Goal: Task Accomplishment & Management: Use online tool/utility

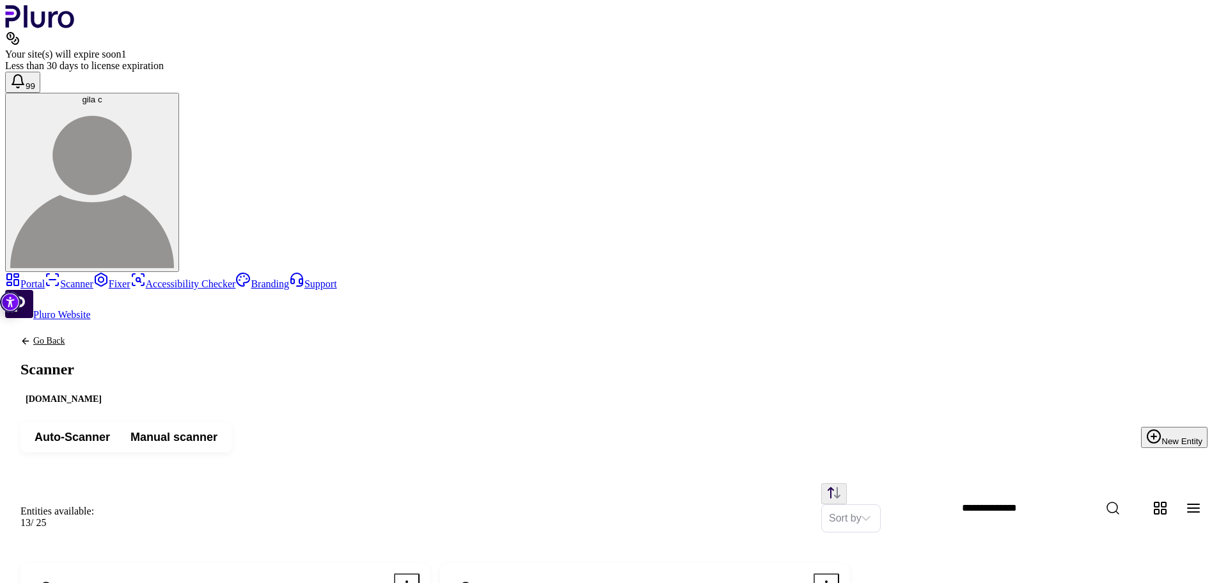
scroll to position [212, 0]
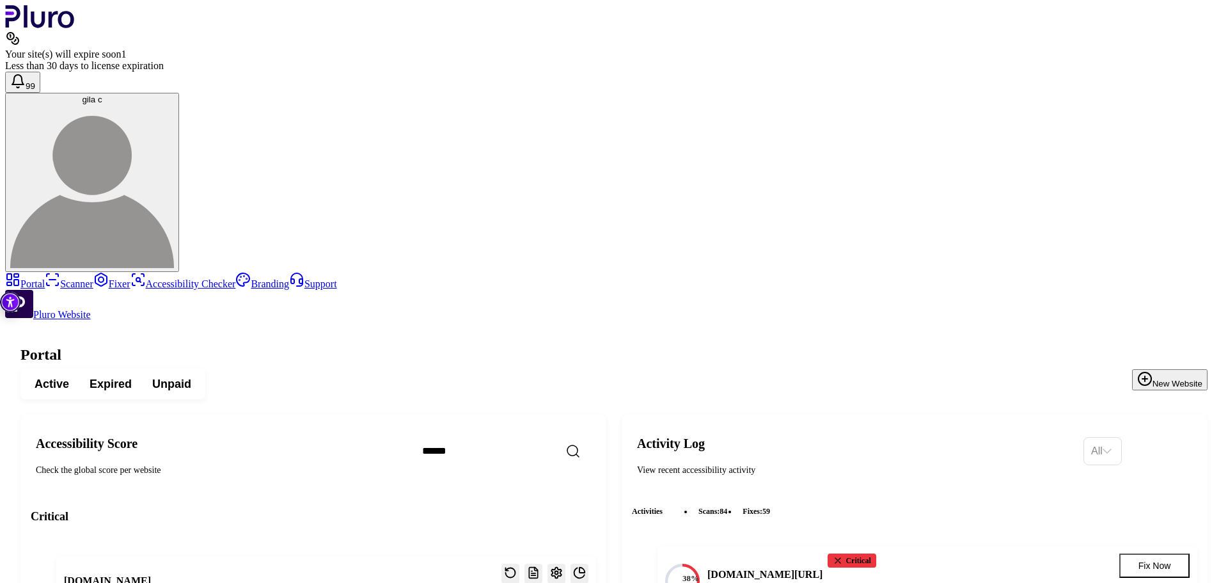
scroll to position [2175, 0]
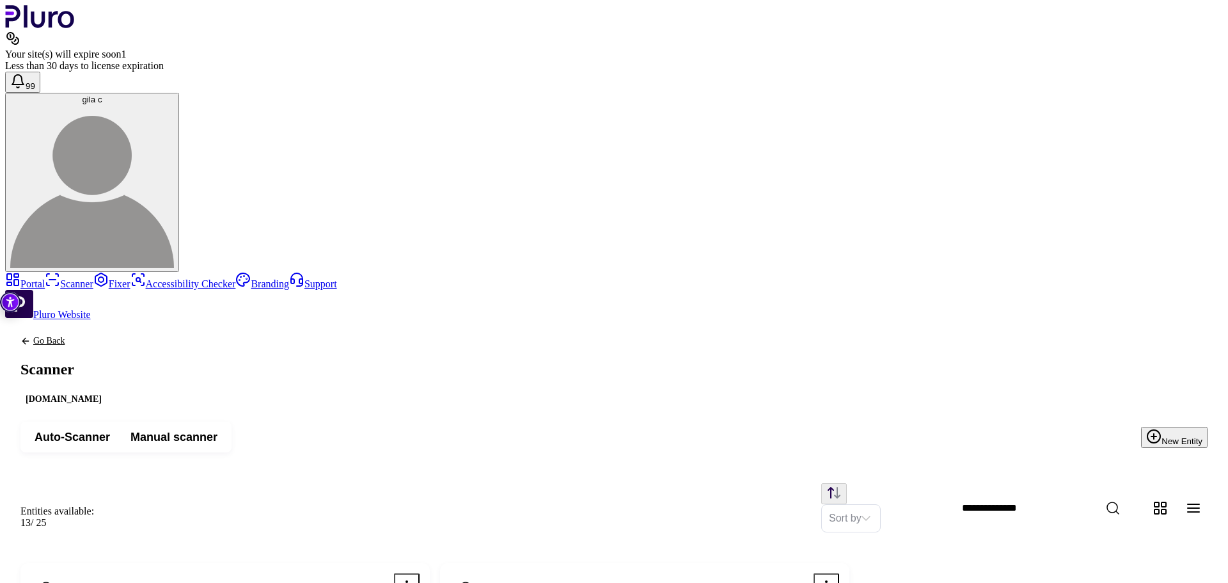
scroll to position [192, 0]
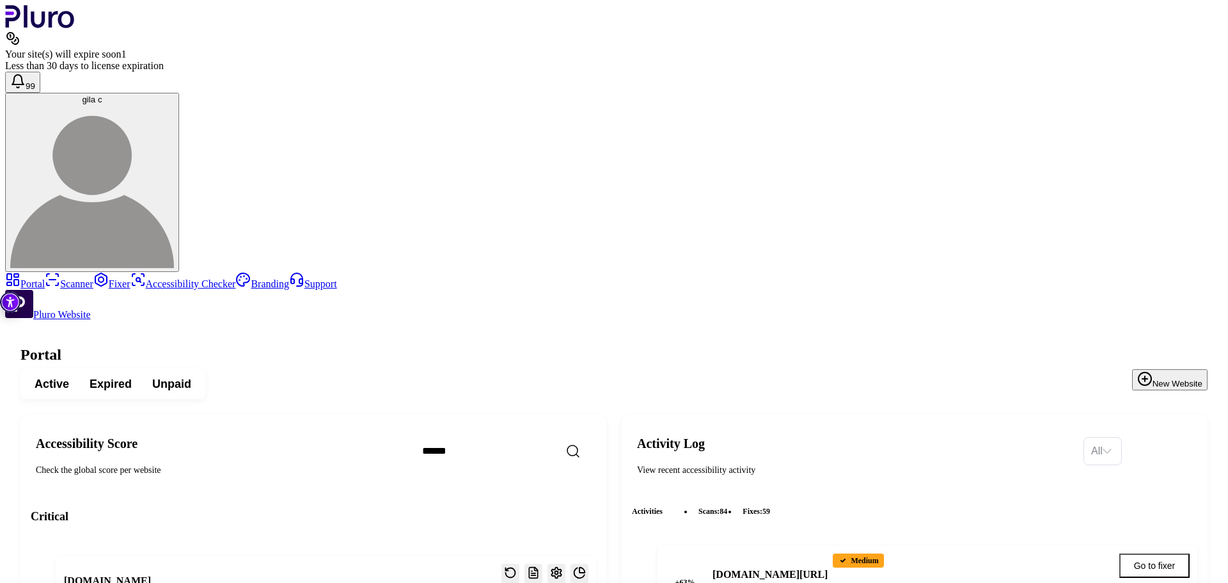
scroll to position [2136, 0]
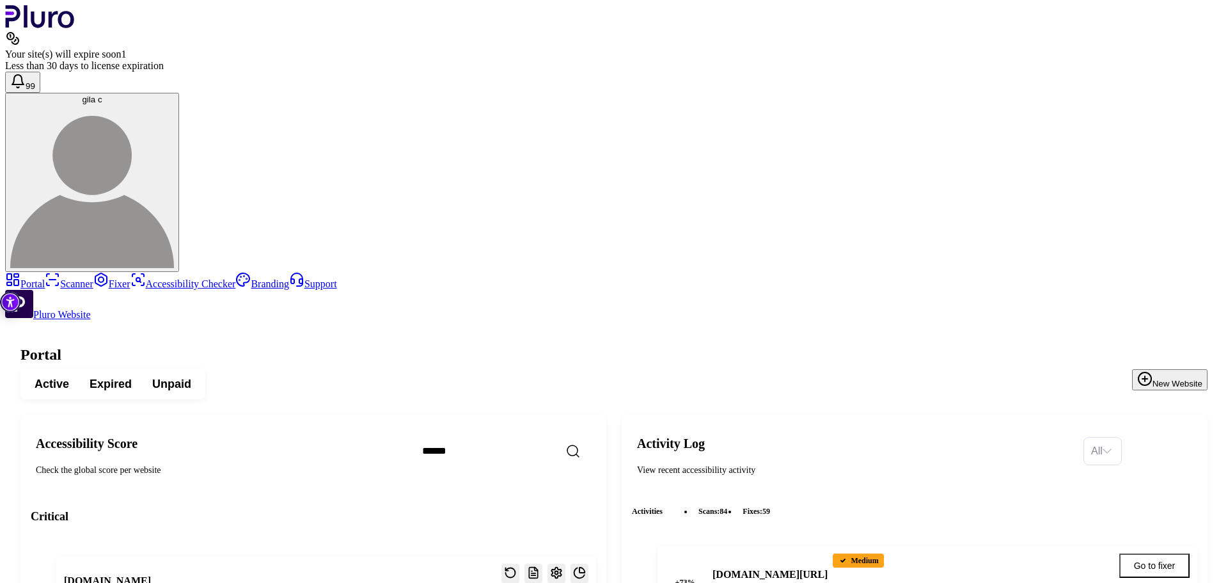
copy h3 "malka"
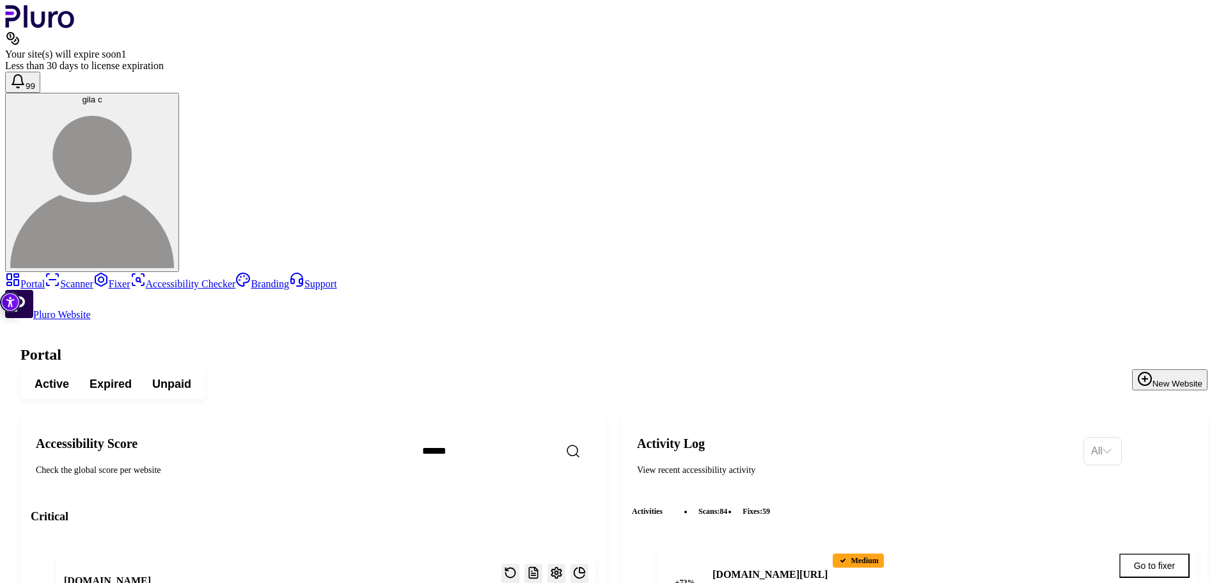
scroll to position [2072, 0]
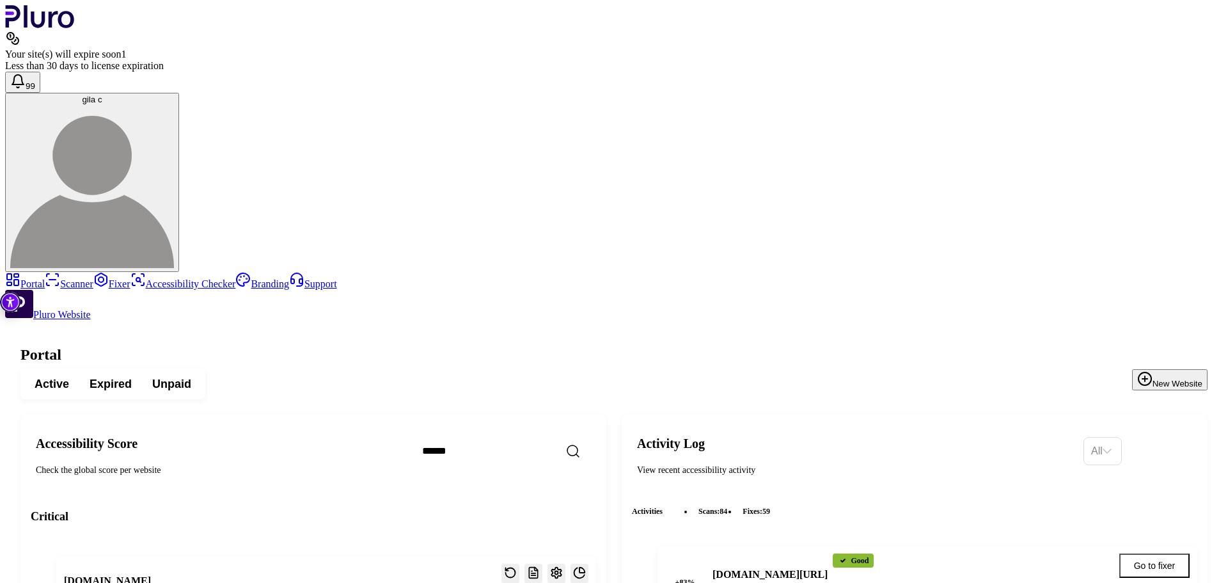
scroll to position [2270, 0]
drag, startPoint x: 203, startPoint y: 253, endPoint x: 293, endPoint y: 255, distance: 90.2
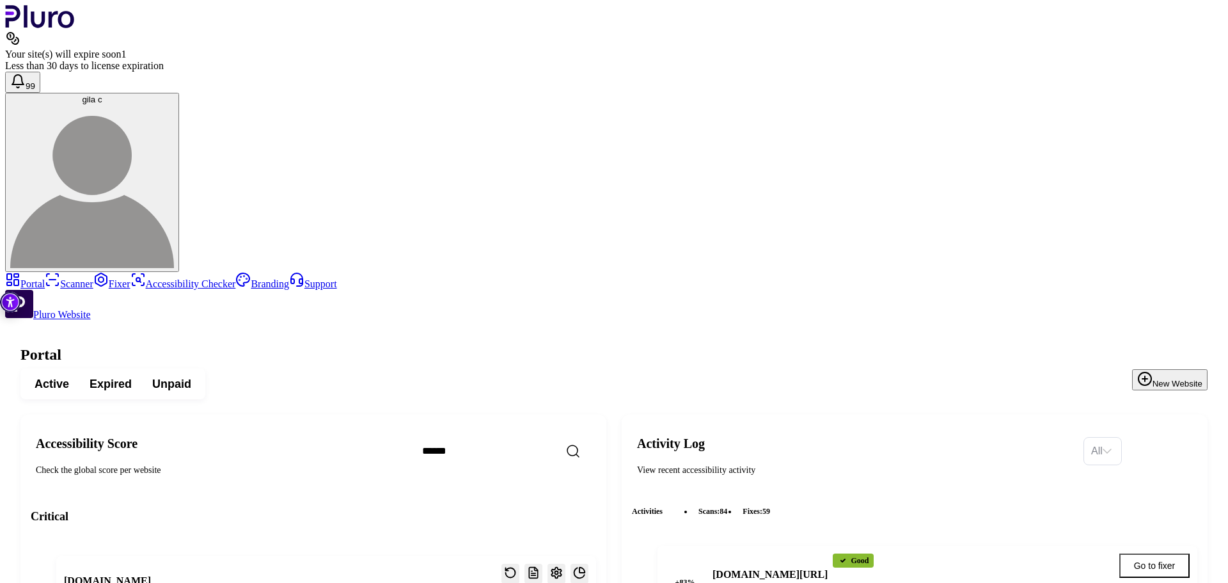
scroll to position [2307, 0]
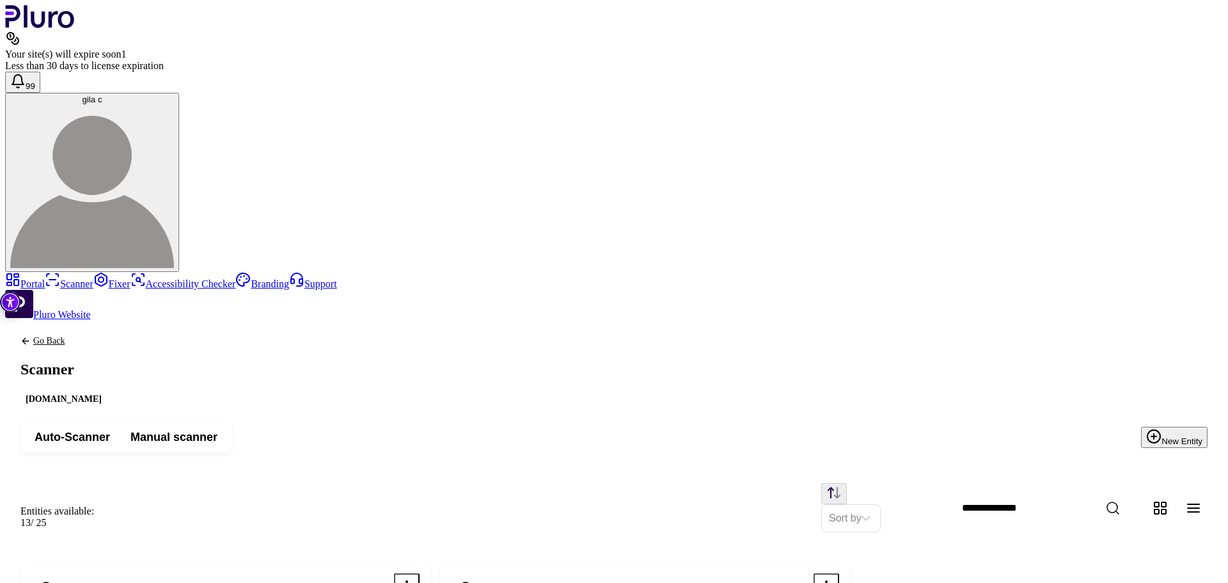
scroll to position [212, 0]
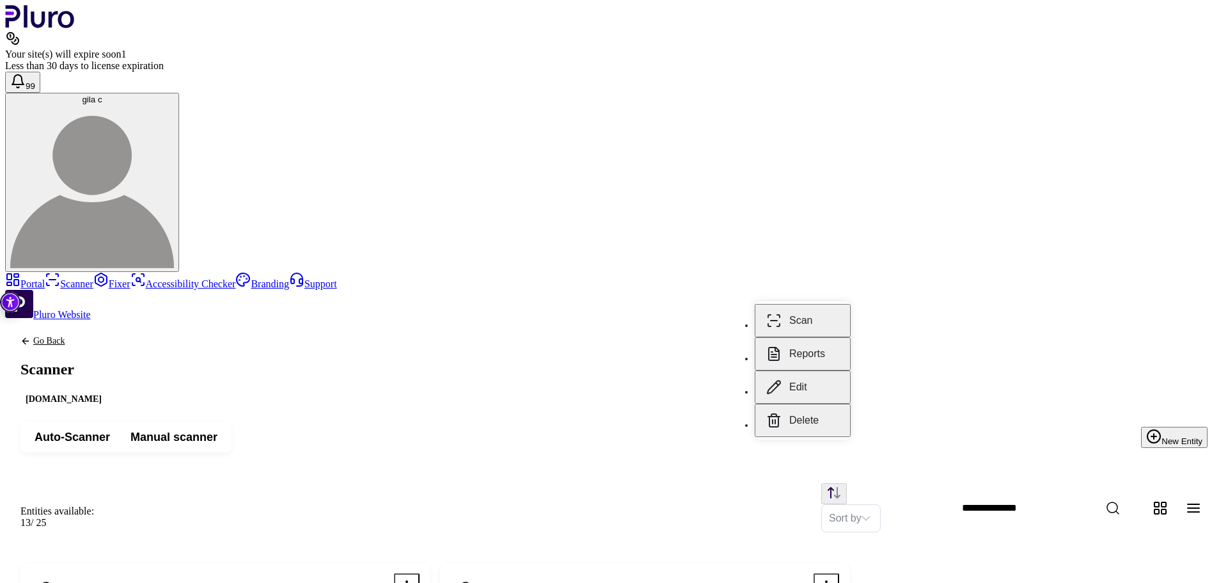
click at [792, 329] on button "Scan" at bounding box center [803, 320] width 96 height 33
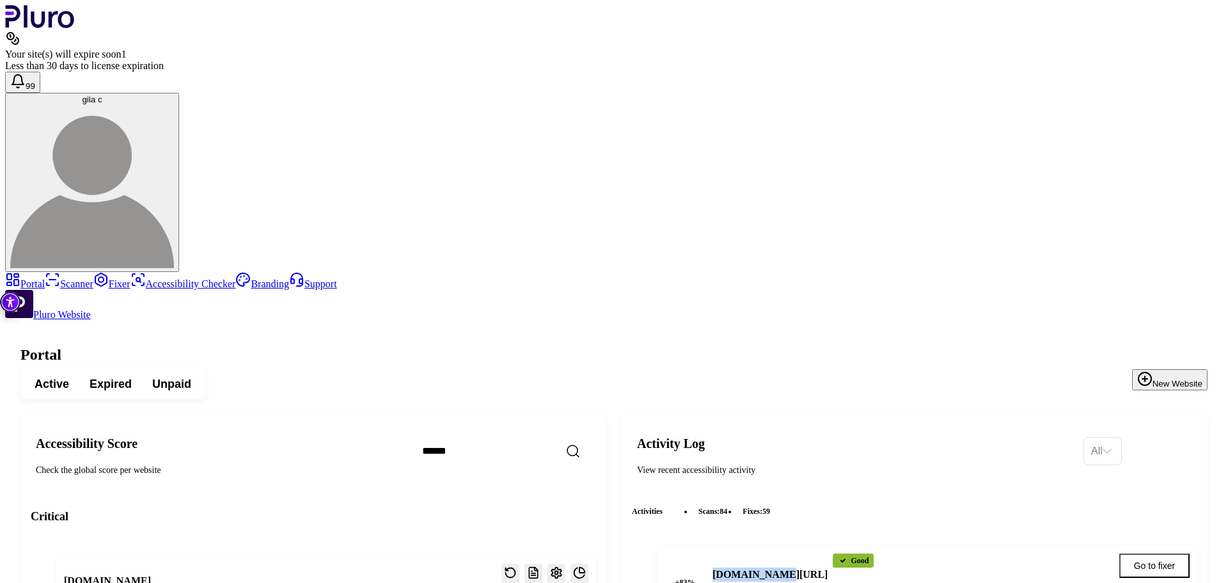
drag, startPoint x: 764, startPoint y: 242, endPoint x: 831, endPoint y: 241, distance: 67.2
click at [828, 567] on h4 "[DOMAIN_NAME][URL]" at bounding box center [770, 574] width 115 height 14
click at [60, 278] on link "Scanner" at bounding box center [69, 283] width 49 height 11
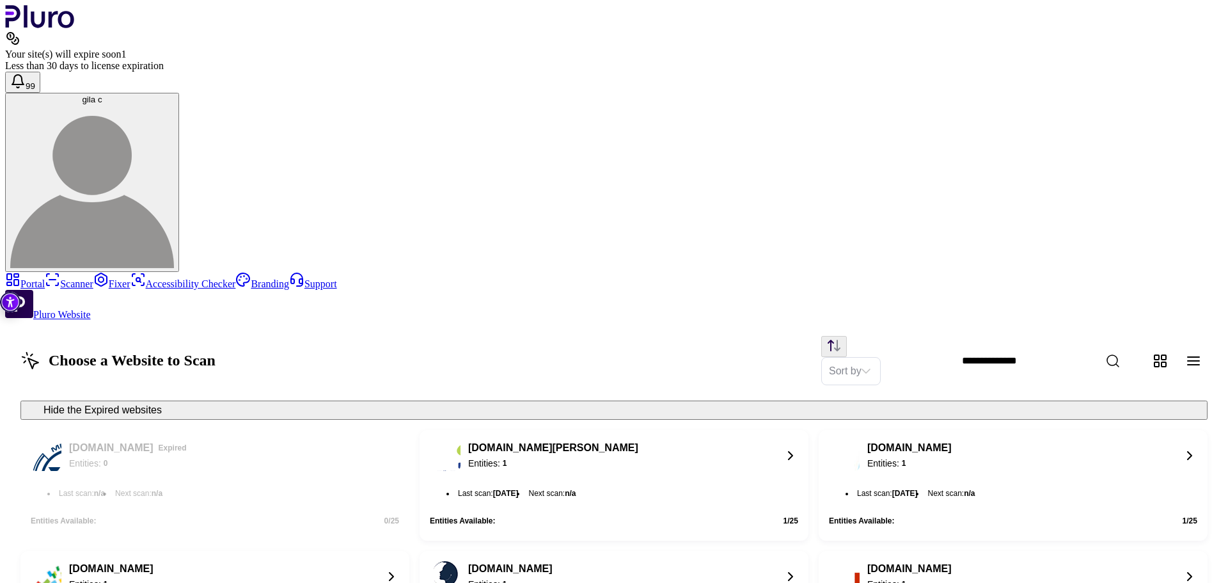
scroll to position [1080, 0]
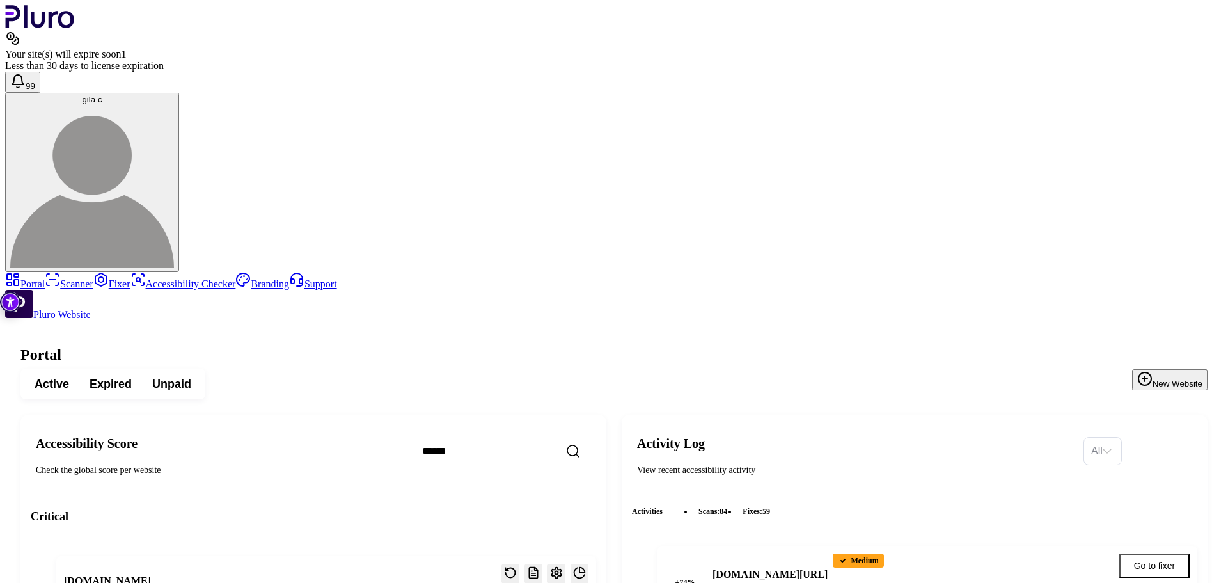
scroll to position [2415, 0]
drag, startPoint x: 579, startPoint y: 216, endPoint x: 603, endPoint y: 221, distance: 24.8
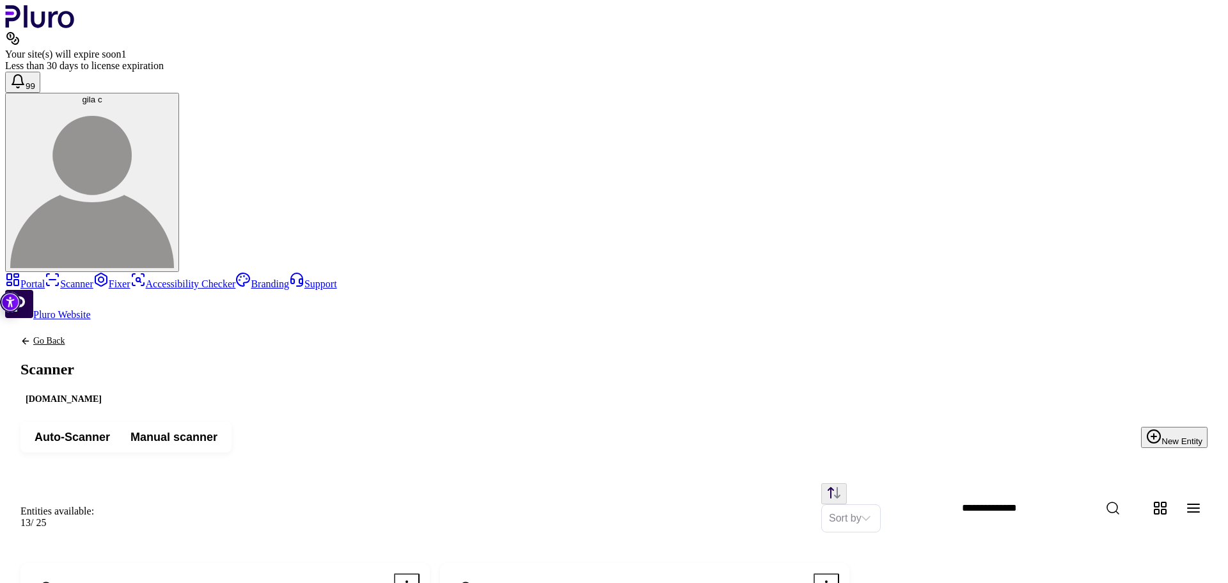
drag, startPoint x: 411, startPoint y: 287, endPoint x: 260, endPoint y: 287, distance: 150.3
copy h3 "Contact"
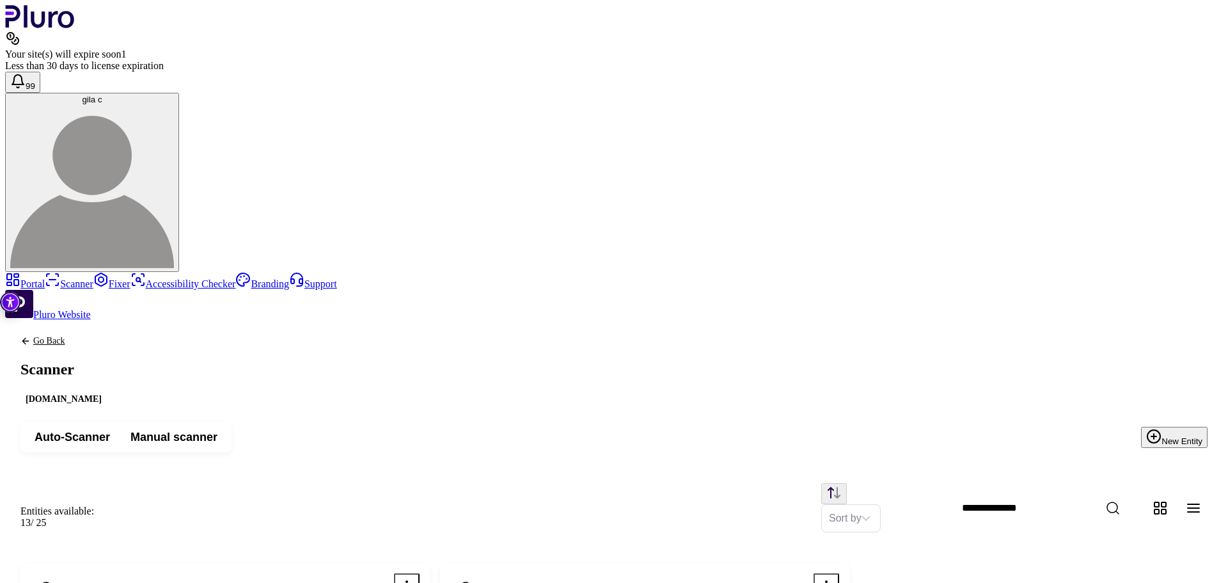
scroll to position [212, 0]
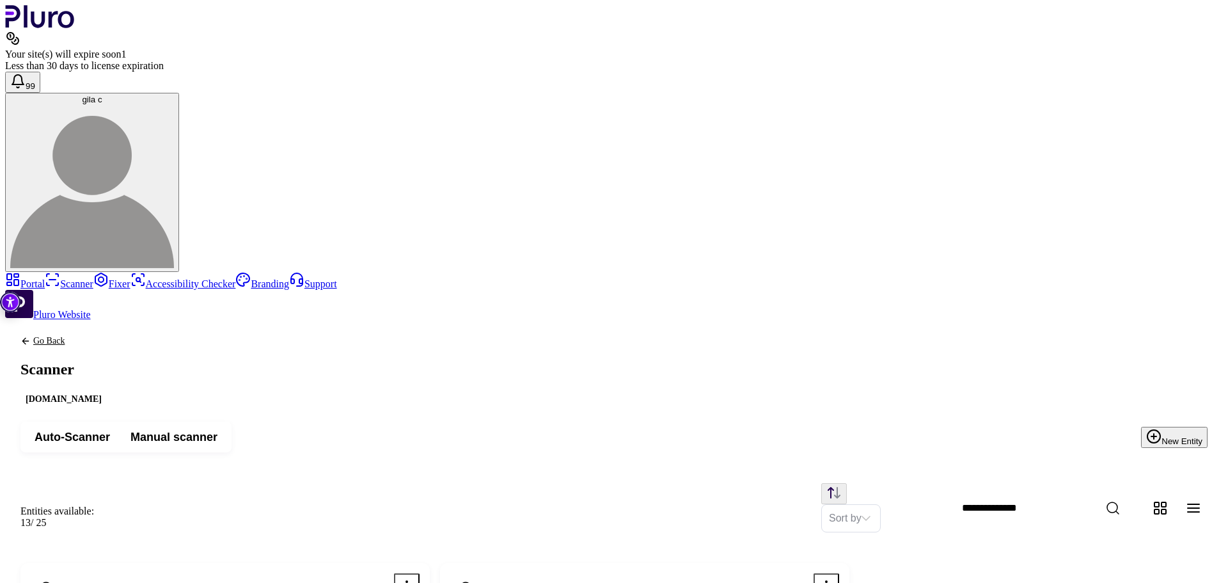
drag, startPoint x: 253, startPoint y: 377, endPoint x: 391, endPoint y: 375, distance: 138.2
copy span "https://shahar-malka.com/פרופיל"
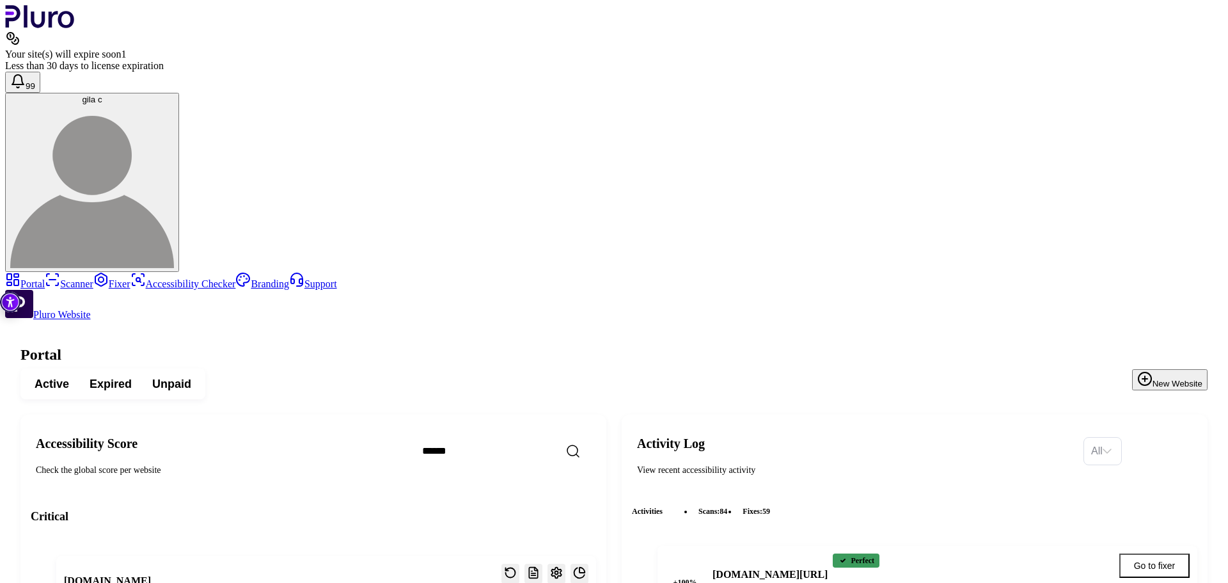
drag, startPoint x: 764, startPoint y: 321, endPoint x: 887, endPoint y: 323, distance: 123.5
copy h4 "[DOMAIN_NAME][URL]"
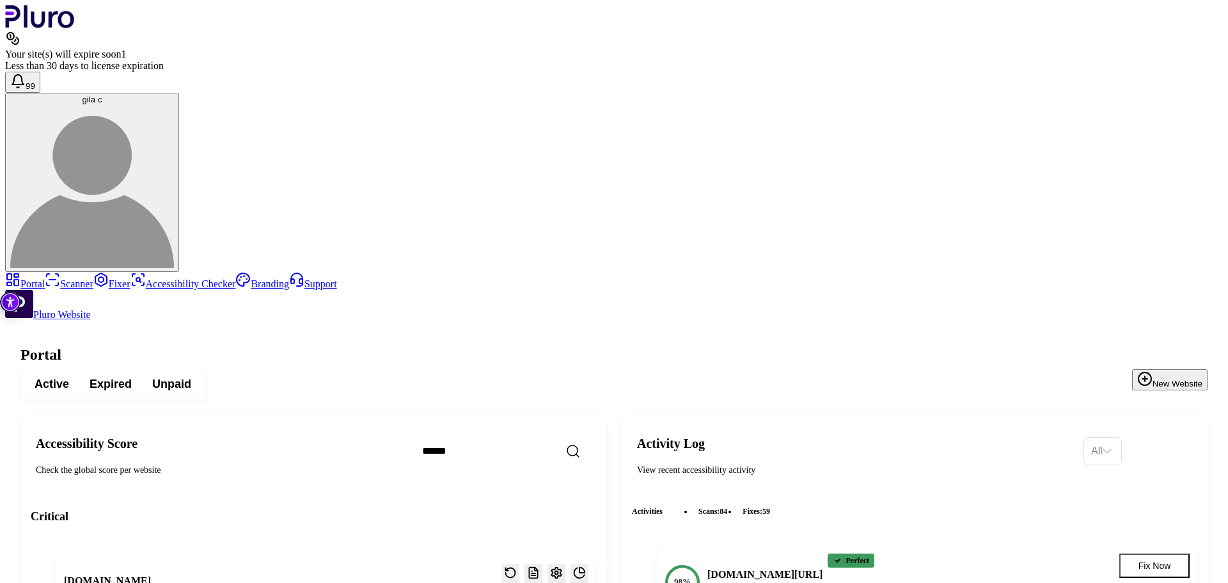
drag, startPoint x: 202, startPoint y: 226, endPoint x: 290, endPoint y: 230, distance: 88.4
click at [1134, 553] on button "Fix Now" at bounding box center [1154, 565] width 70 height 24
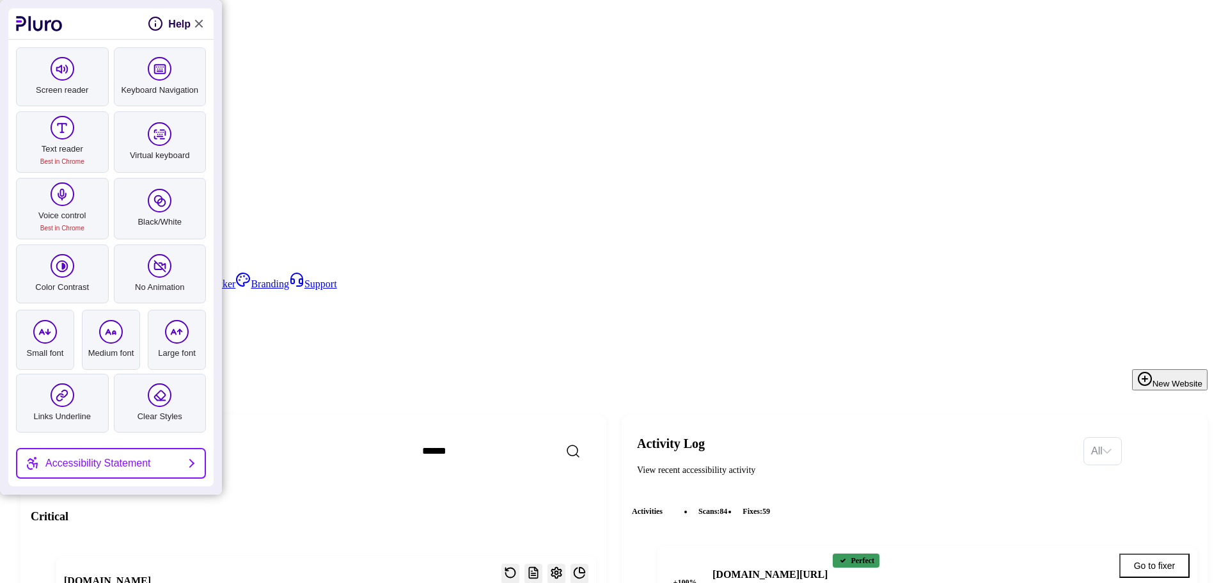
click at [196, 22] on link "Close Accessibility Tool" at bounding box center [198, 23] width 15 height 15
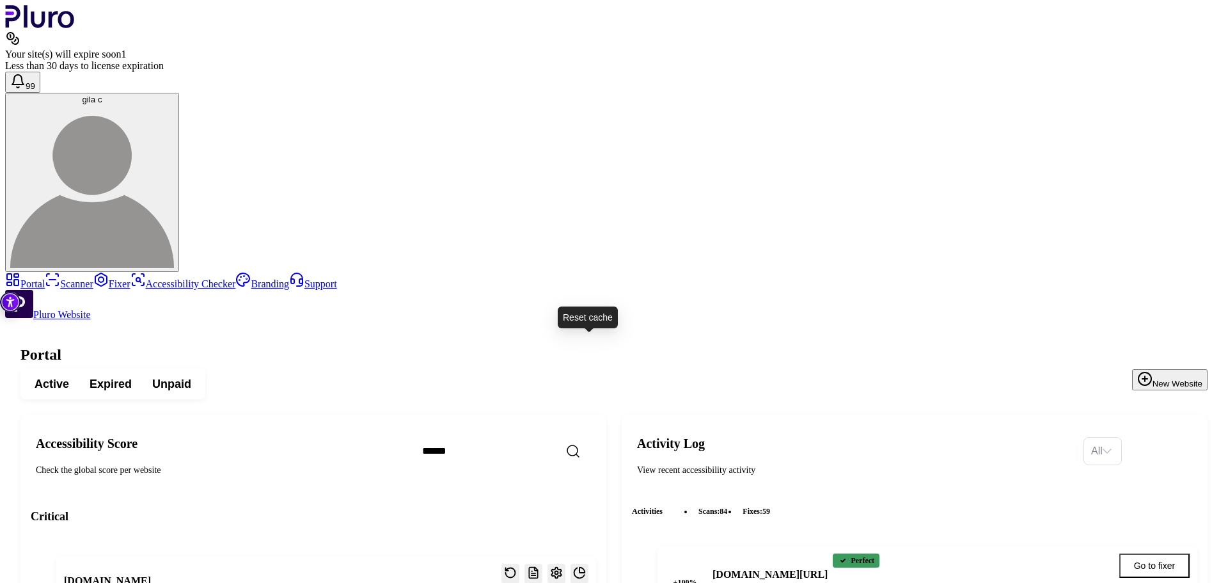
click at [45, 278] on link "Scanner" at bounding box center [69, 283] width 49 height 11
click at [51, 278] on link "Scanner" at bounding box center [69, 283] width 49 height 11
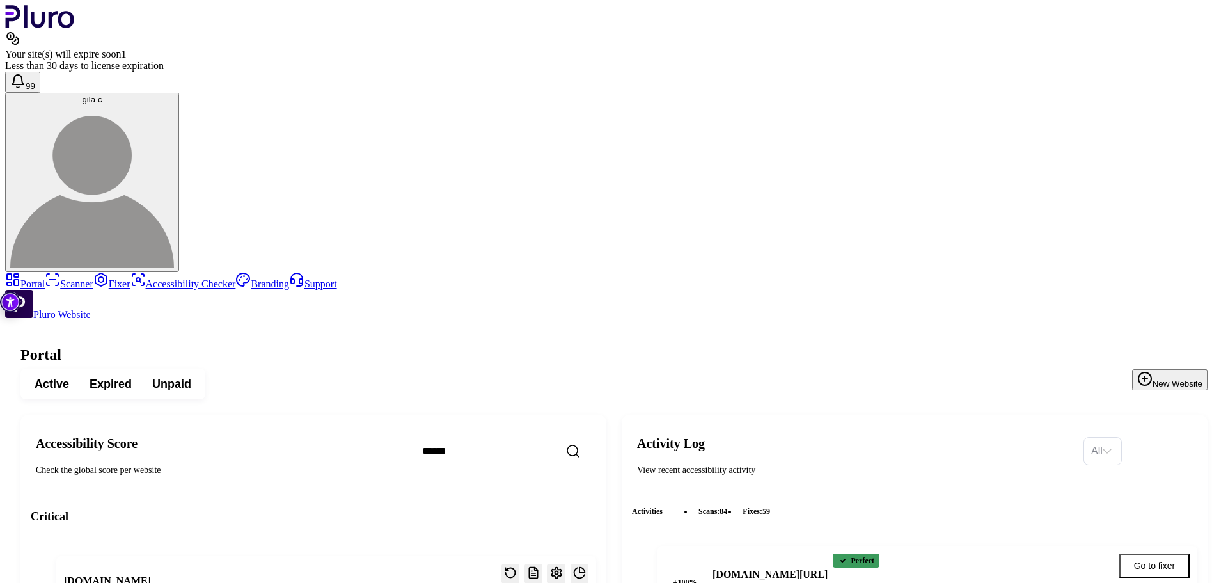
scroll to position [2479, 0]
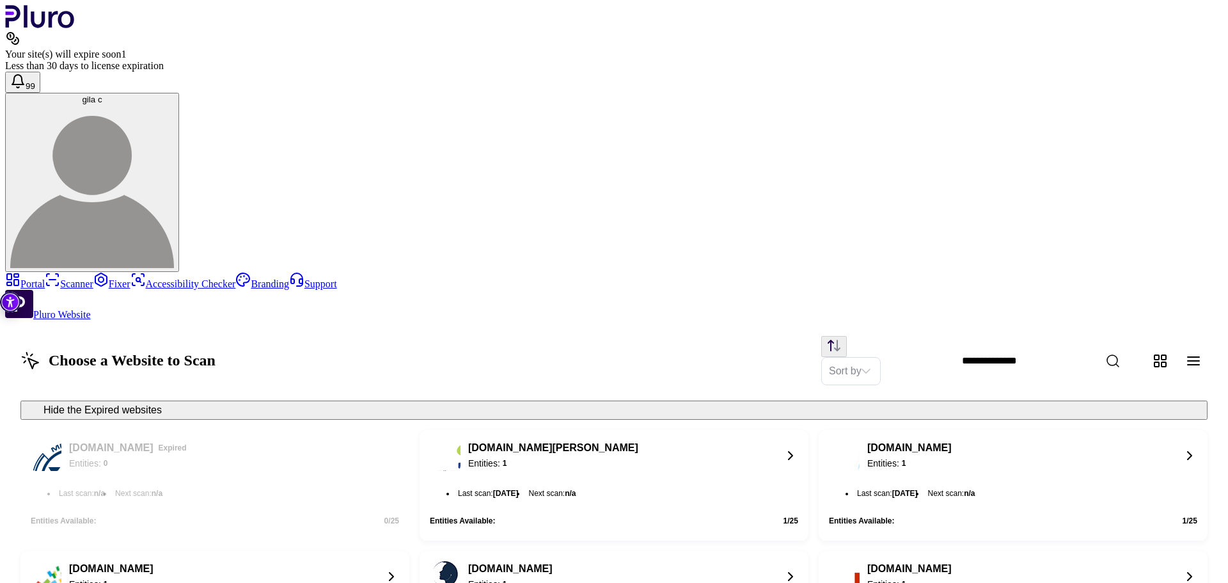
scroll to position [1080, 0]
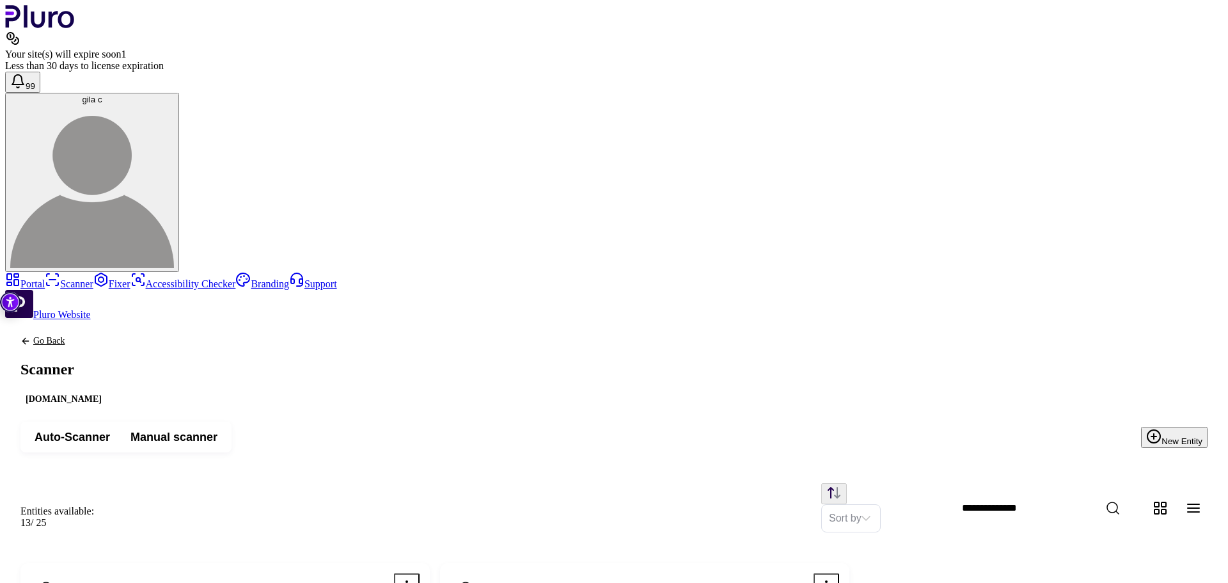
scroll to position [212, 0]
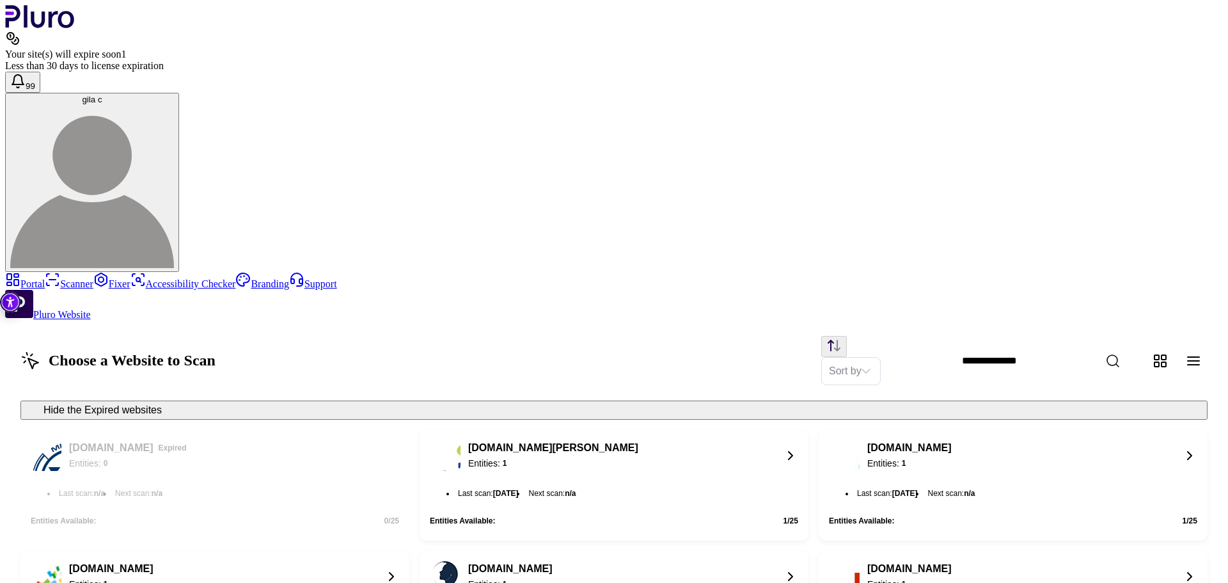
scroll to position [1080, 0]
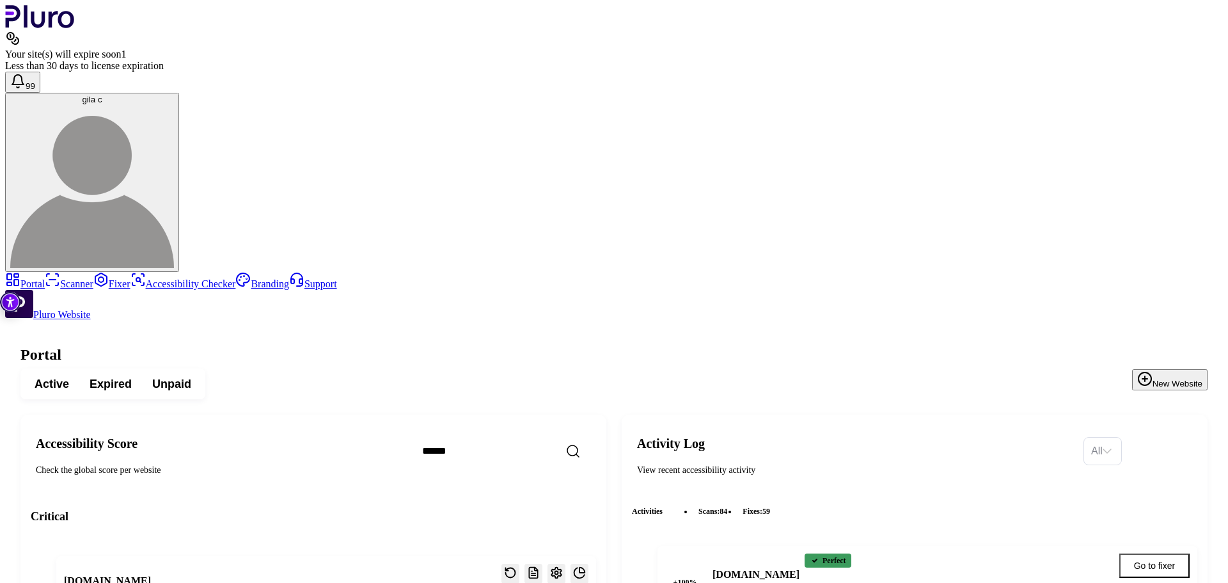
scroll to position [2415, 0]
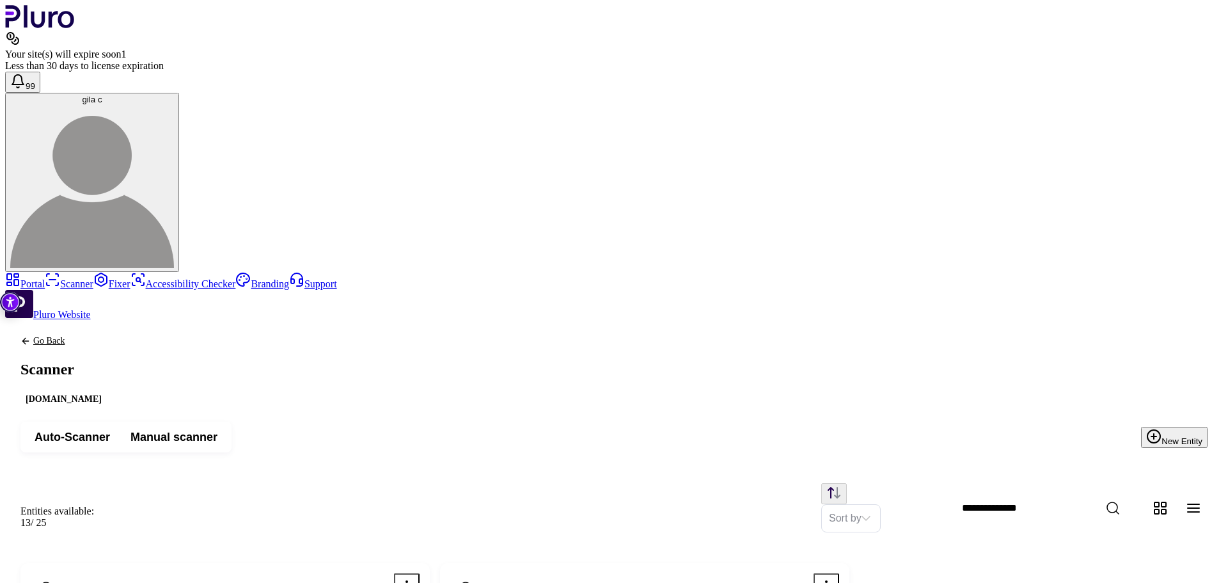
drag, startPoint x: 1089, startPoint y: 287, endPoint x: 945, endPoint y: 287, distance: 143.9
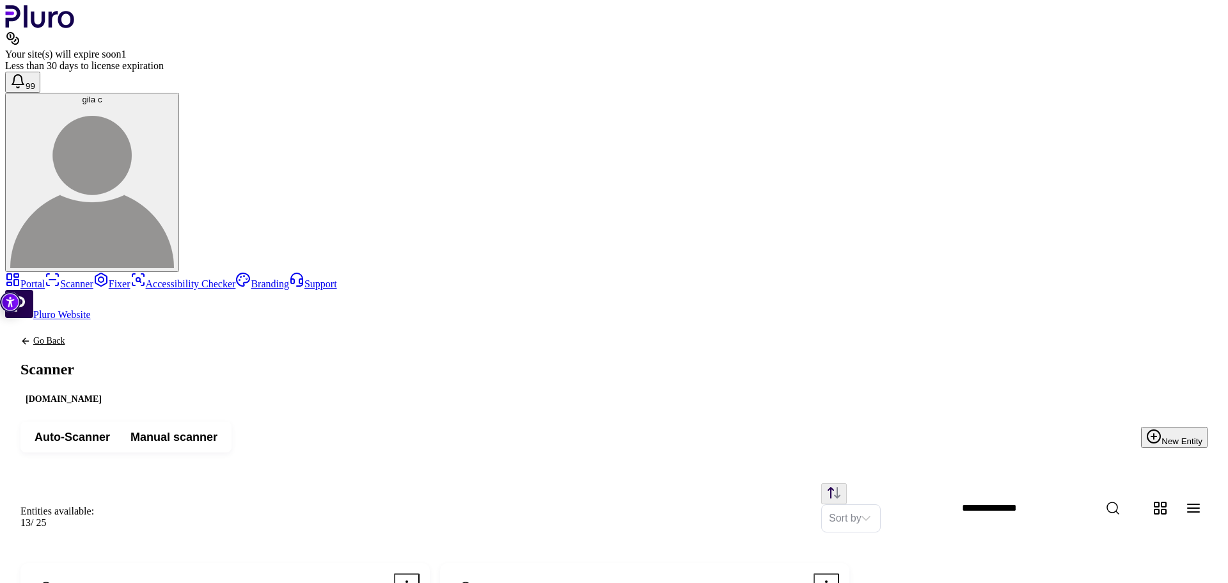
drag, startPoint x: 432, startPoint y: 171, endPoint x: 253, endPoint y: 172, distance: 178.5
copy span "https://shahar-malka.com/master-course"
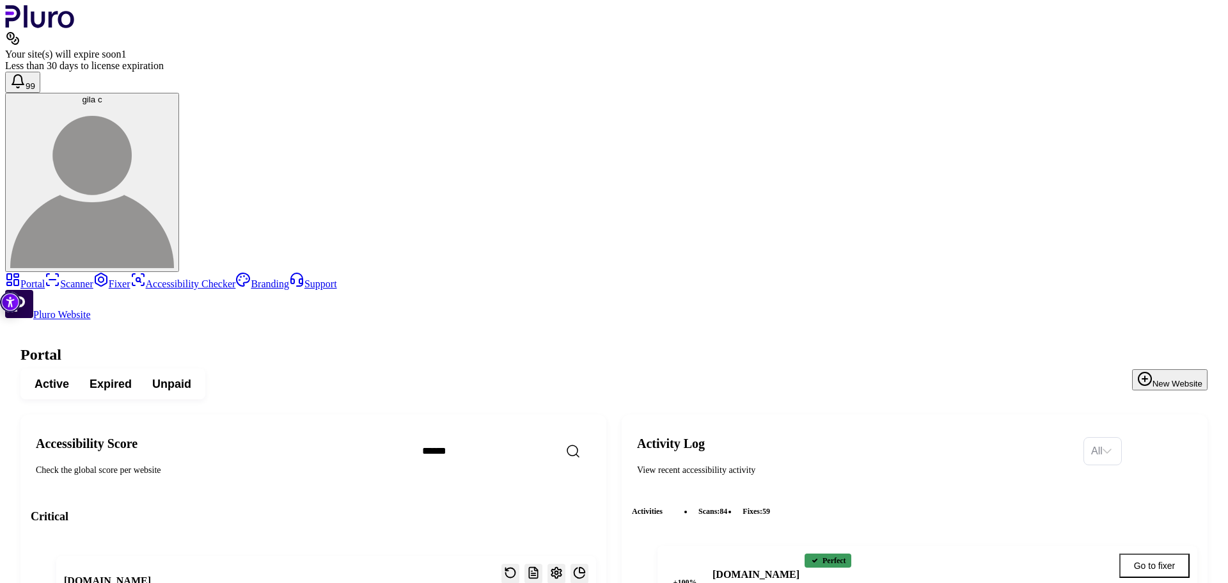
scroll to position [512, 0]
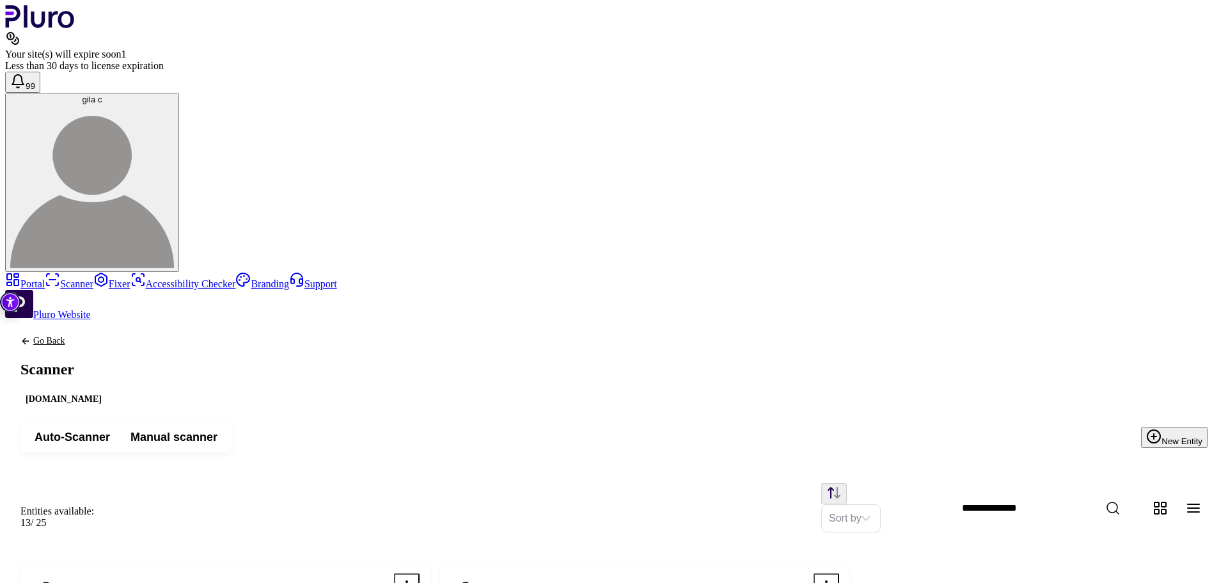
scroll to position [192, 0]
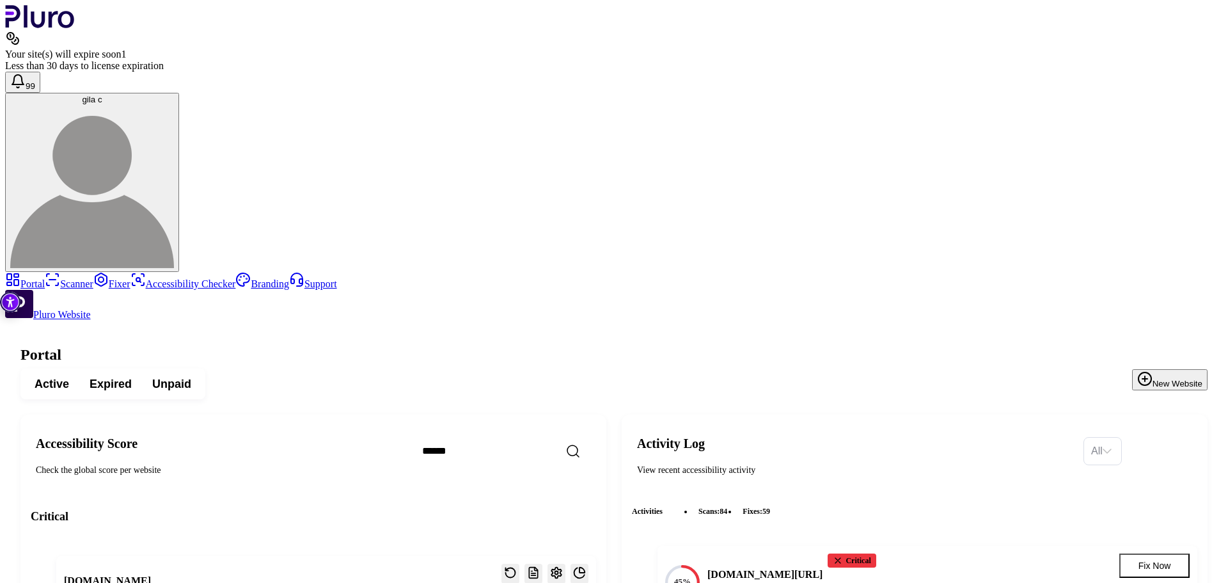
scroll to position [2351, 0]
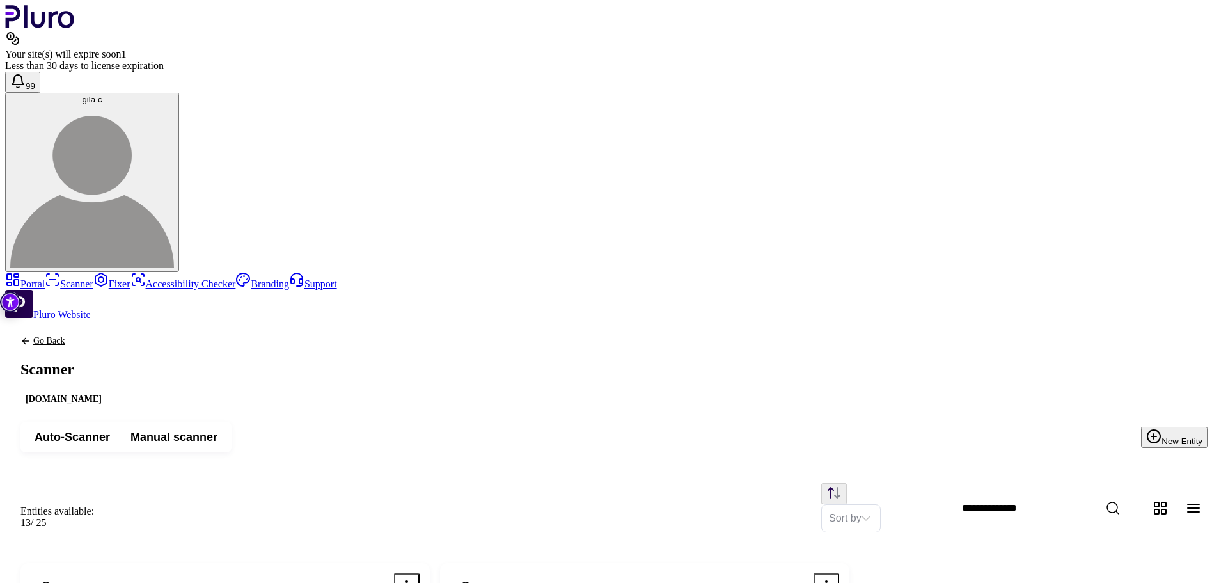
scroll to position [212, 0]
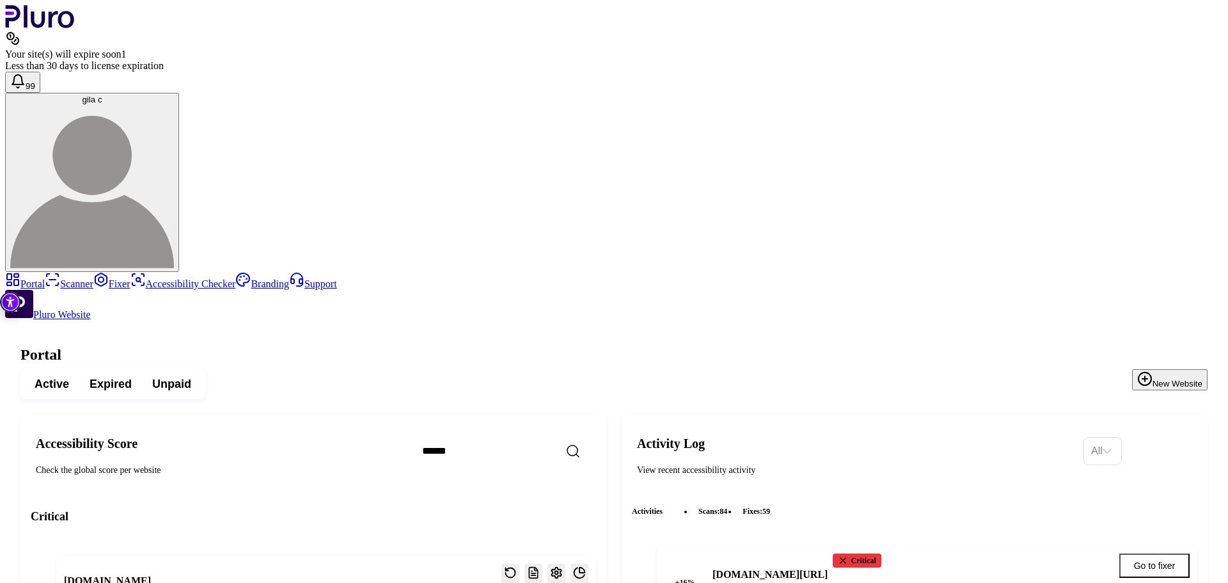
scroll to position [2479, 0]
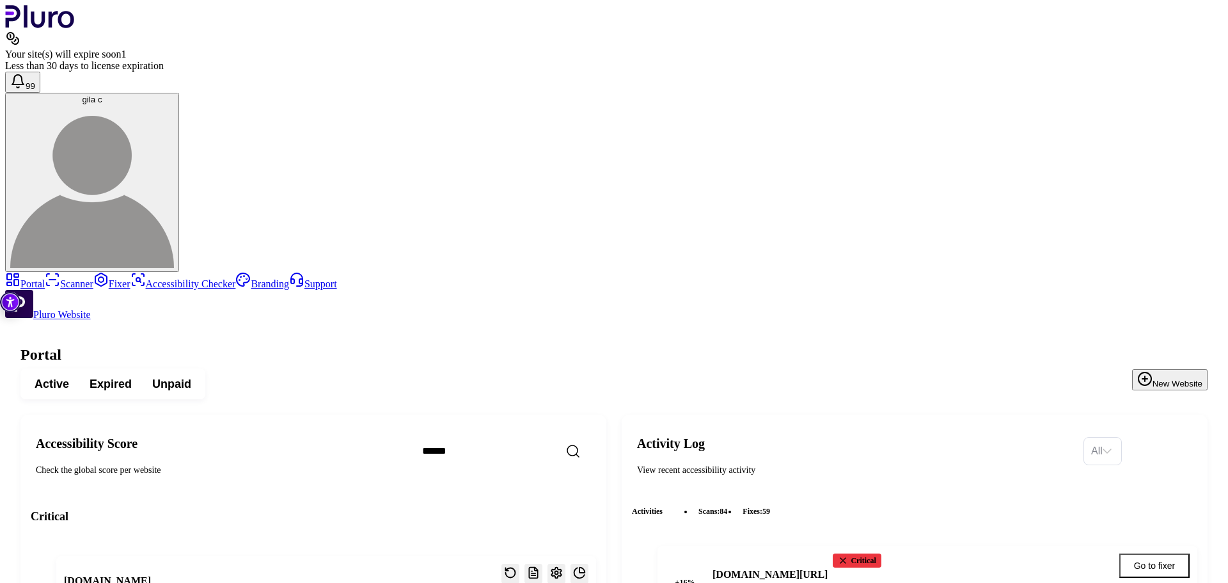
scroll to position [2367, 0]
drag, startPoint x: 201, startPoint y: 333, endPoint x: 299, endPoint y: 333, distance: 98.5
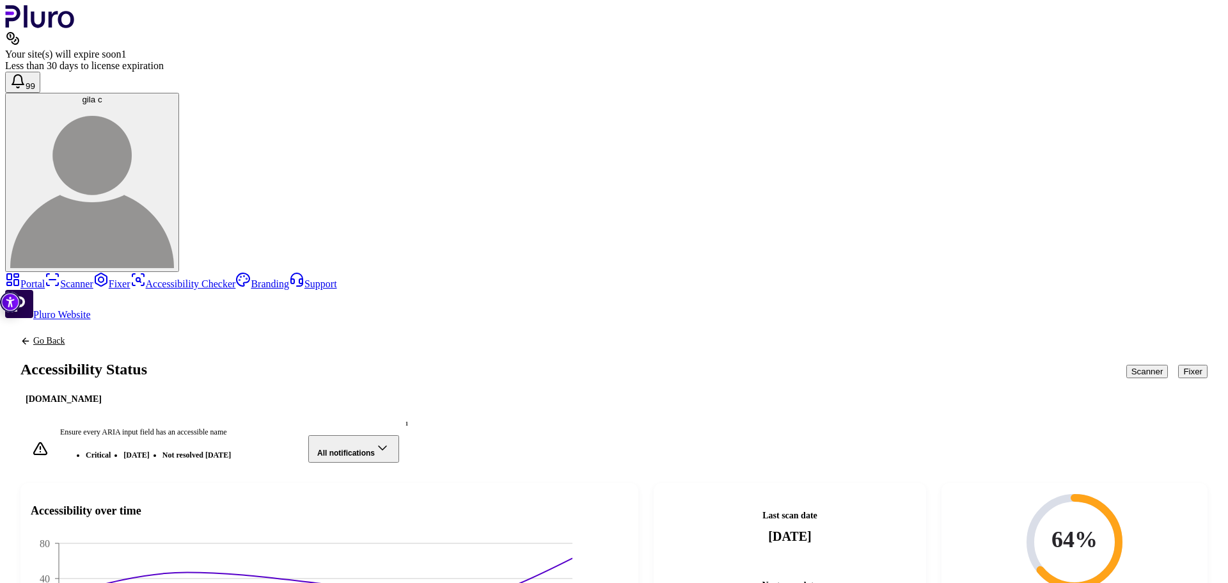
scroll to position [3459, 0]
click at [45, 278] on link "Portal" at bounding box center [25, 283] width 40 height 11
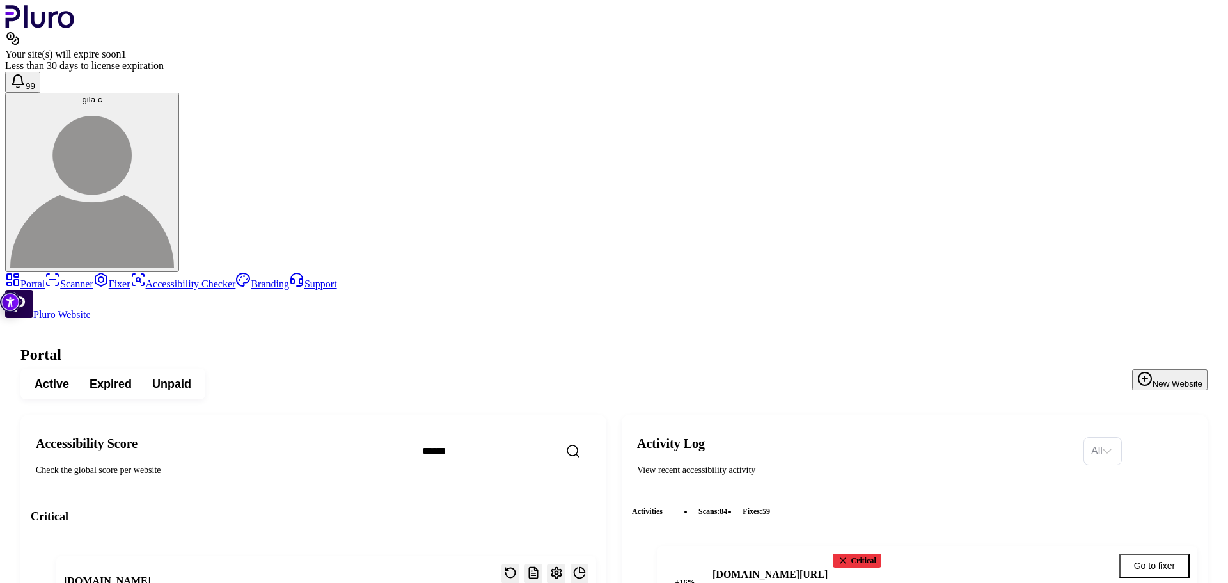
scroll to position [2351, 0]
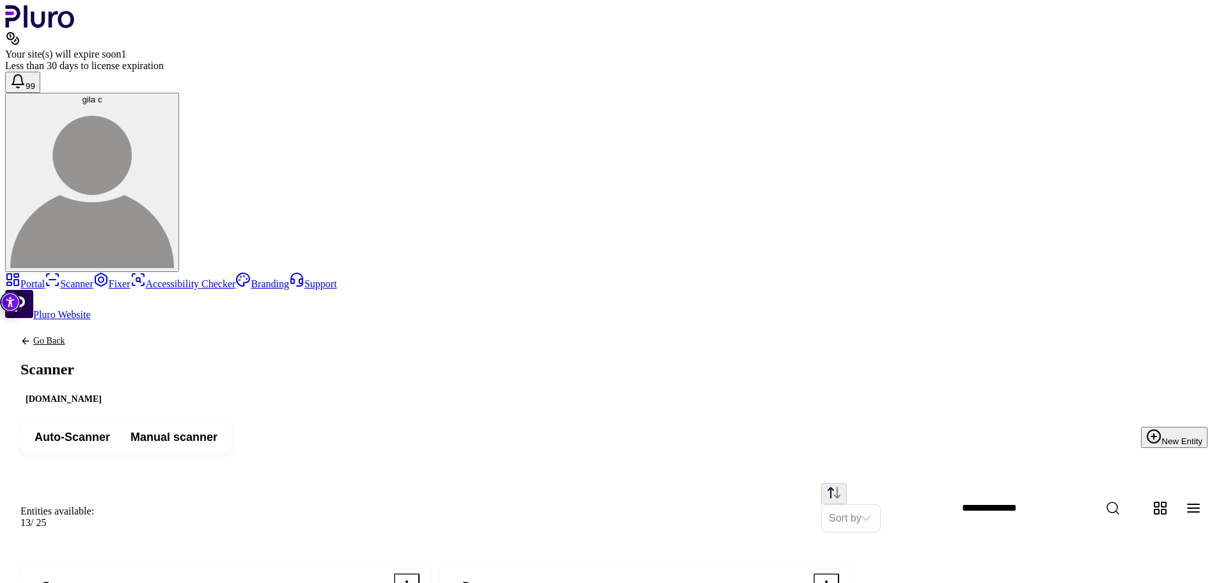
scroll to position [128, 0]
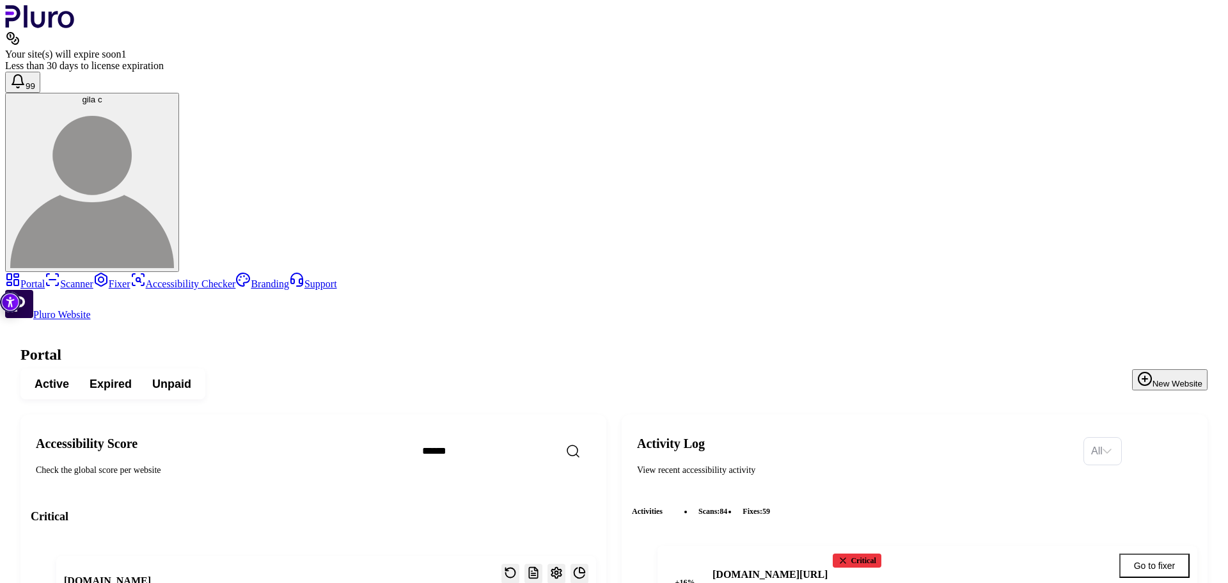
scroll to position [2287, 0]
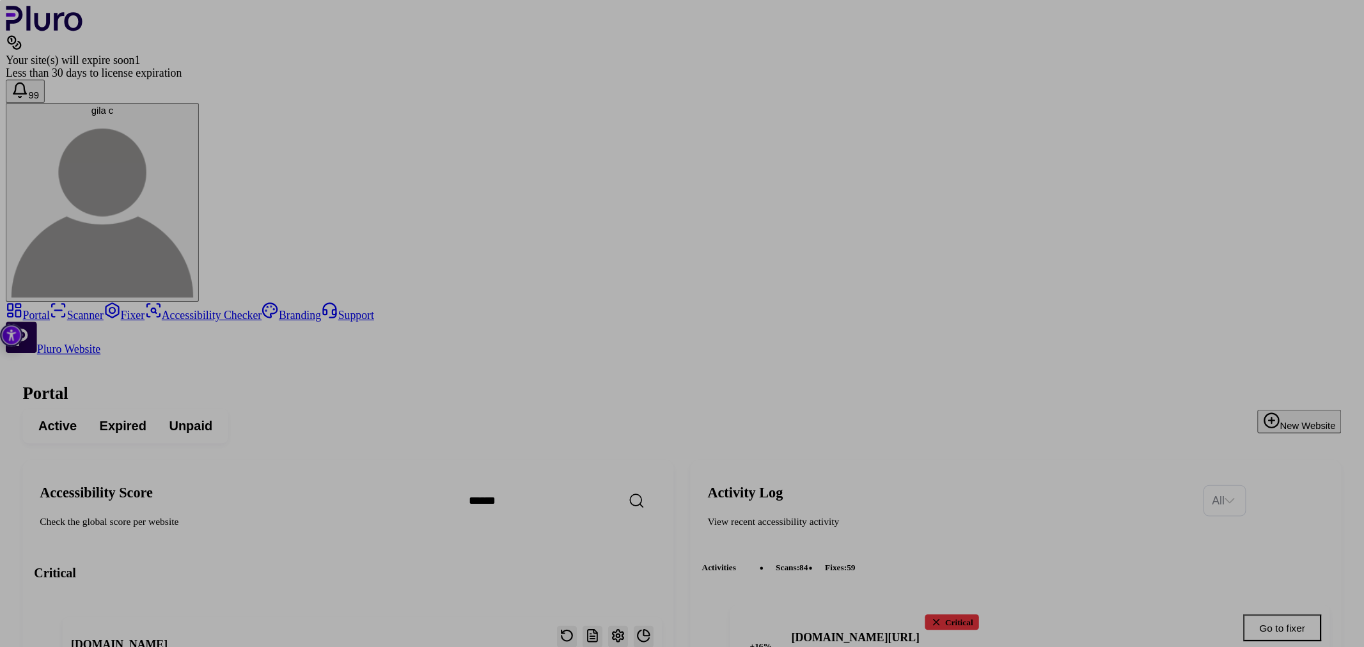
scroll to position [128, 0]
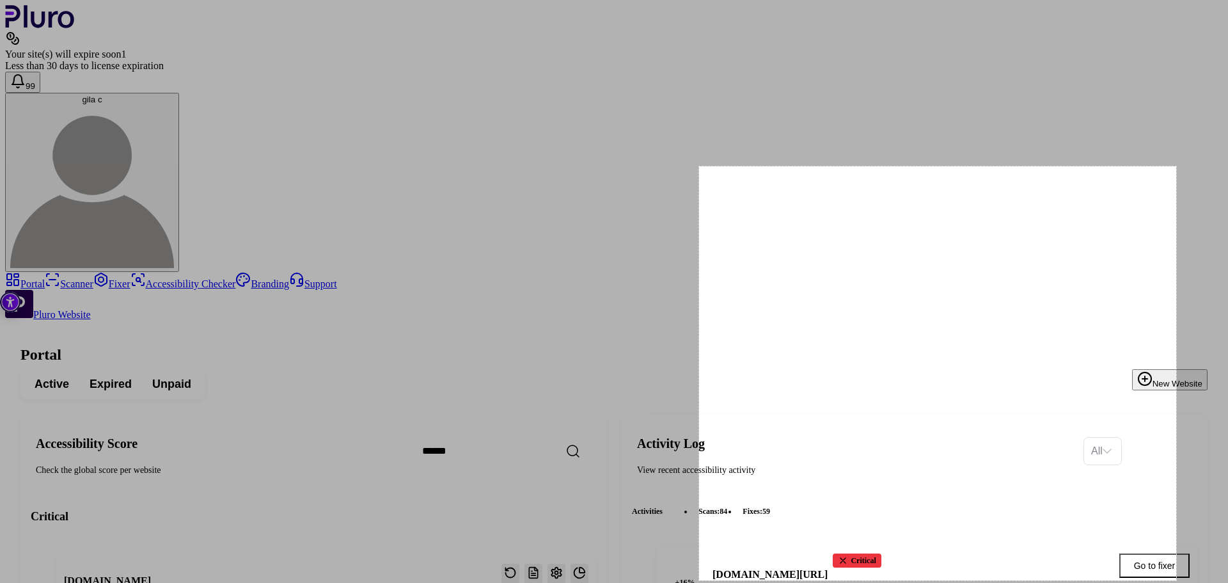
drag, startPoint x: 699, startPoint y: 166, endPoint x: 1227, endPoint y: 596, distance: 681.1
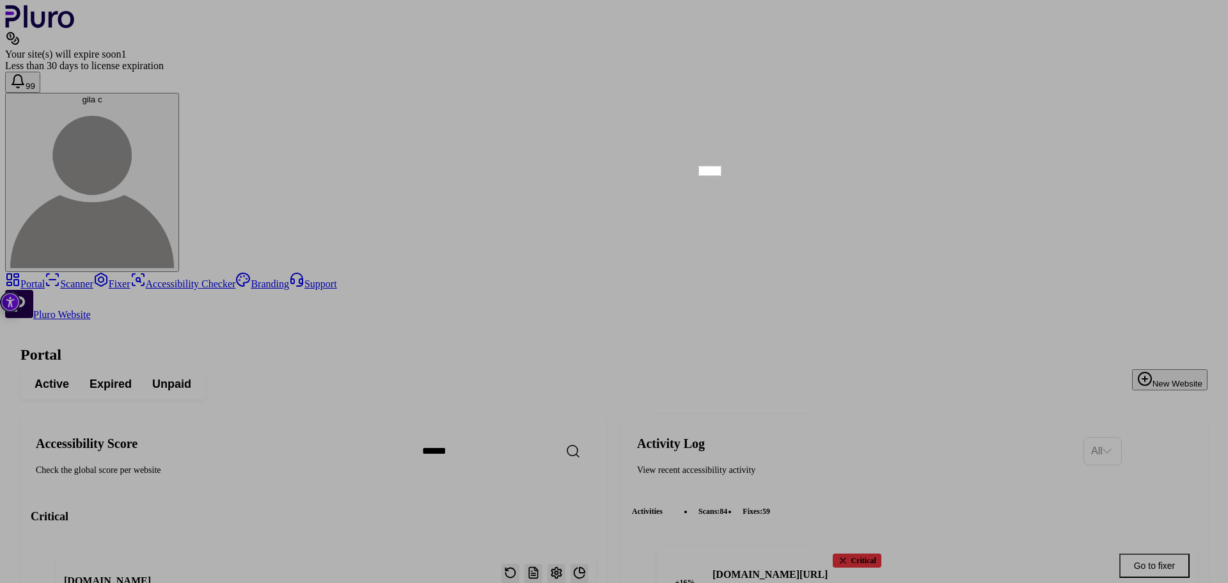
click at [718, 175] on div at bounding box center [963, 378] width 529 height 407
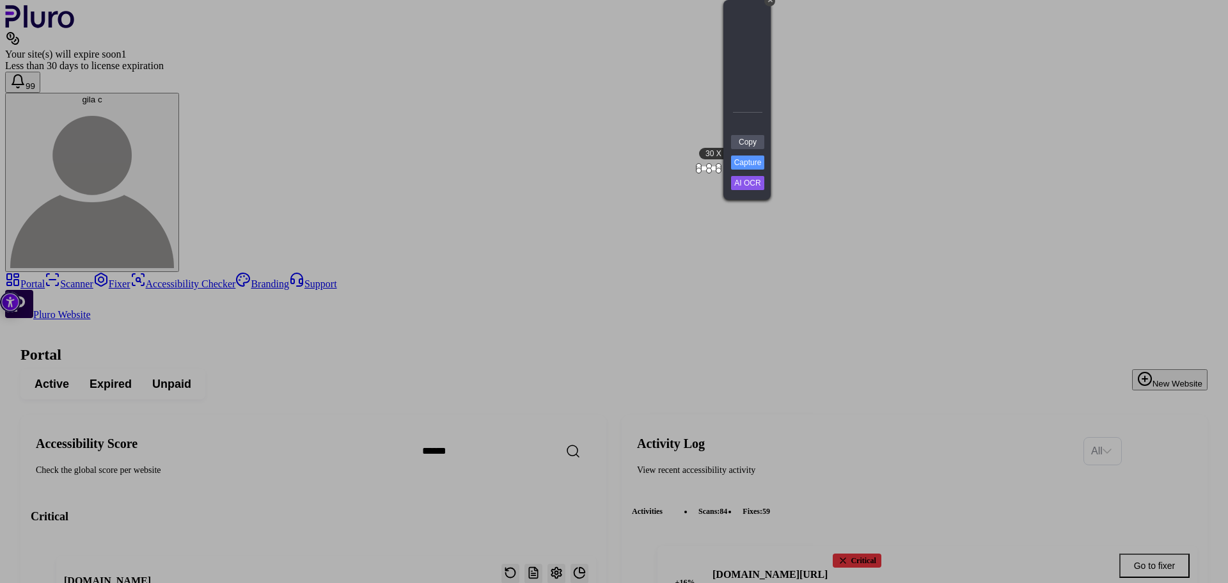
click at [702, 182] on div at bounding box center [963, 376] width 529 height 413
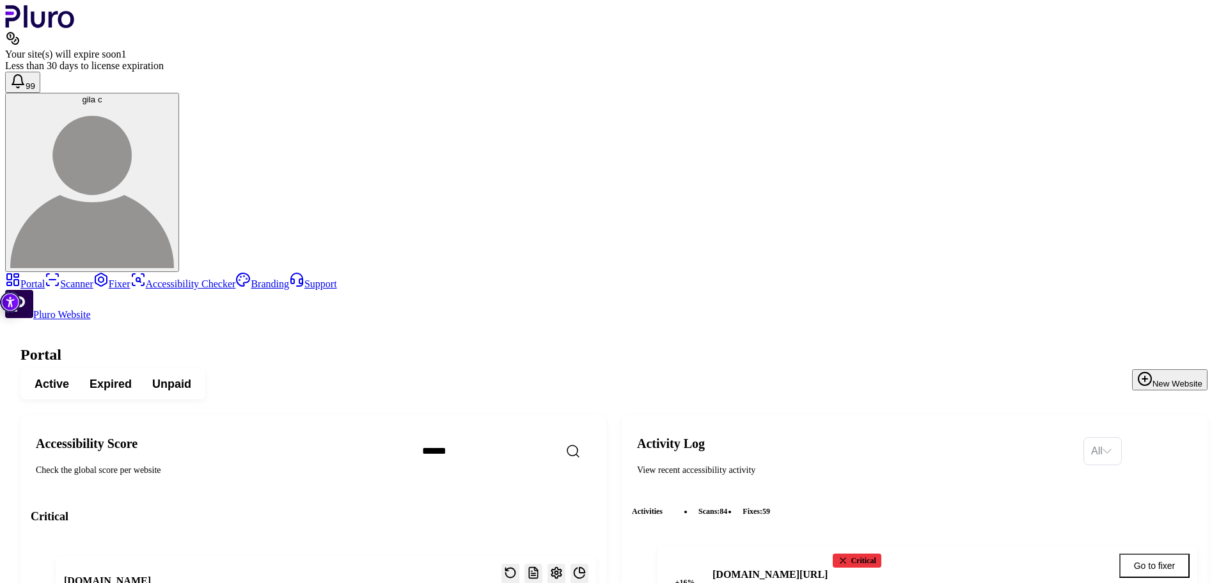
scroll to position [724, 0]
